Goal: Register for event/course

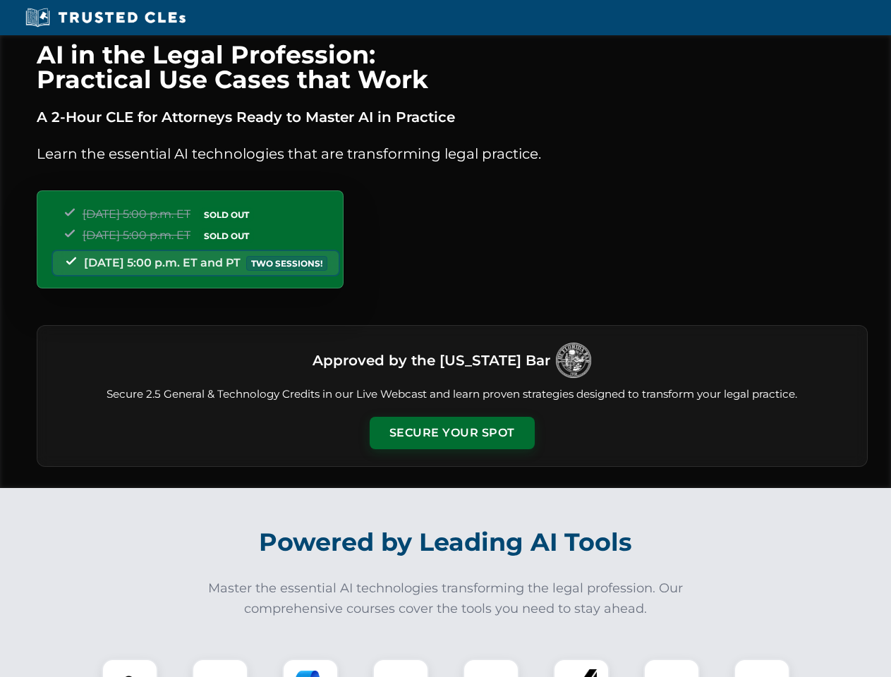
click at [451, 433] on button "Secure Your Spot" at bounding box center [452, 433] width 165 height 32
click at [130, 668] on img at bounding box center [129, 687] width 41 height 41
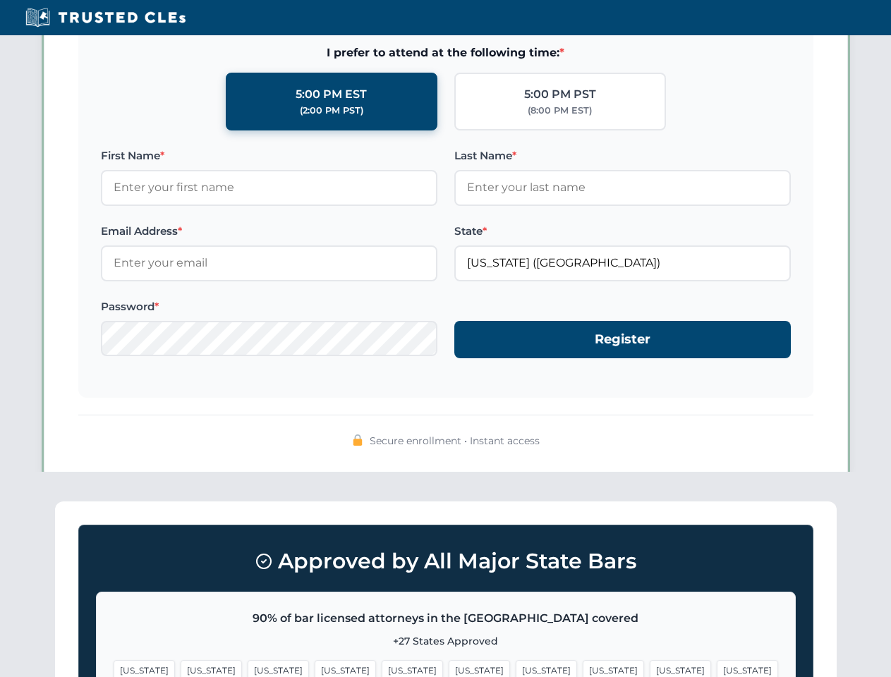
click at [516, 668] on span "[US_STATE]" at bounding box center [546, 670] width 61 height 20
click at [650, 668] on span "[US_STATE]" at bounding box center [680, 670] width 61 height 20
